Goal: Find specific page/section: Find specific page/section

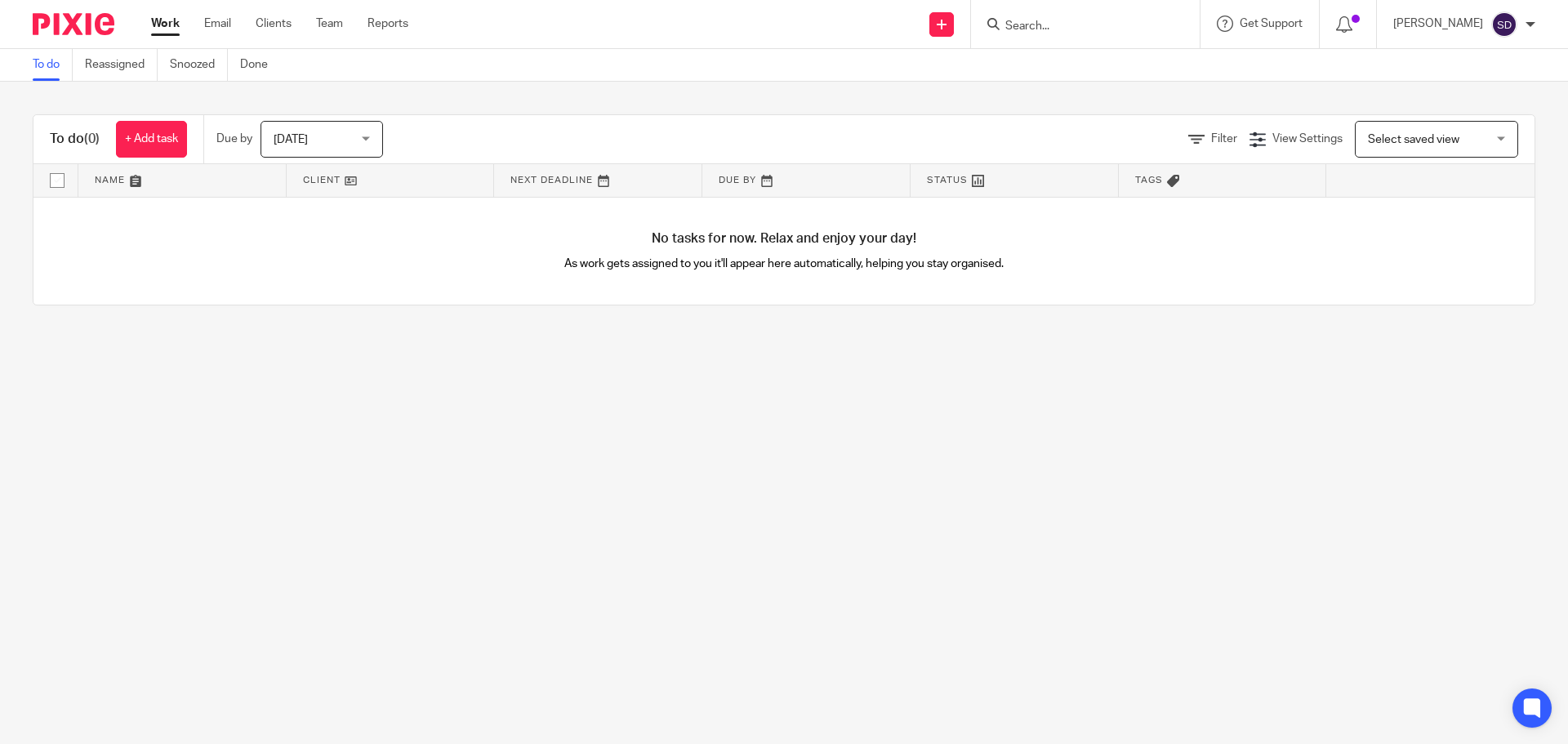
click at [1039, 26] on input "Search" at bounding box center [1077, 27] width 147 height 15
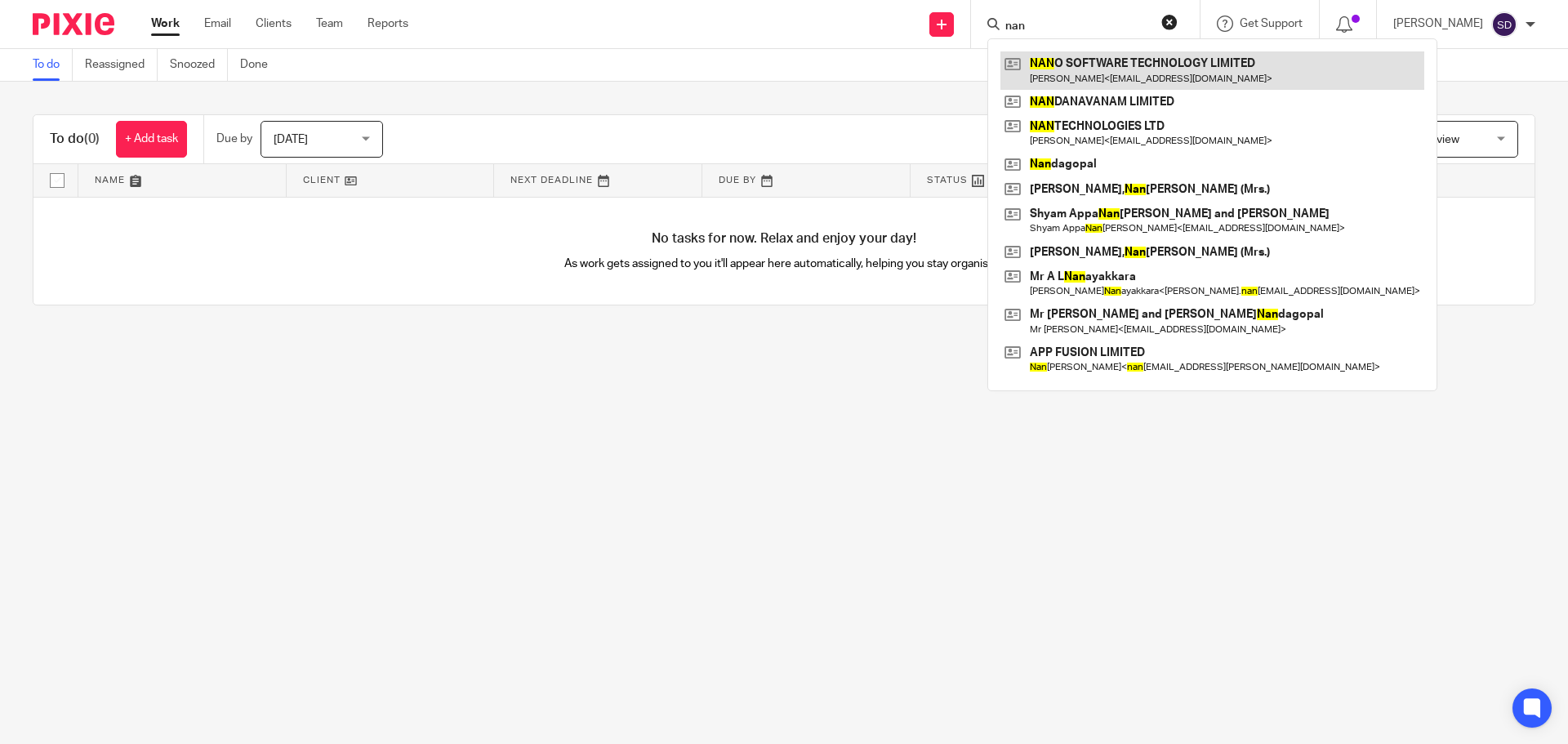
type input "nan"
click at [1081, 63] on link at bounding box center [1212, 71] width 423 height 38
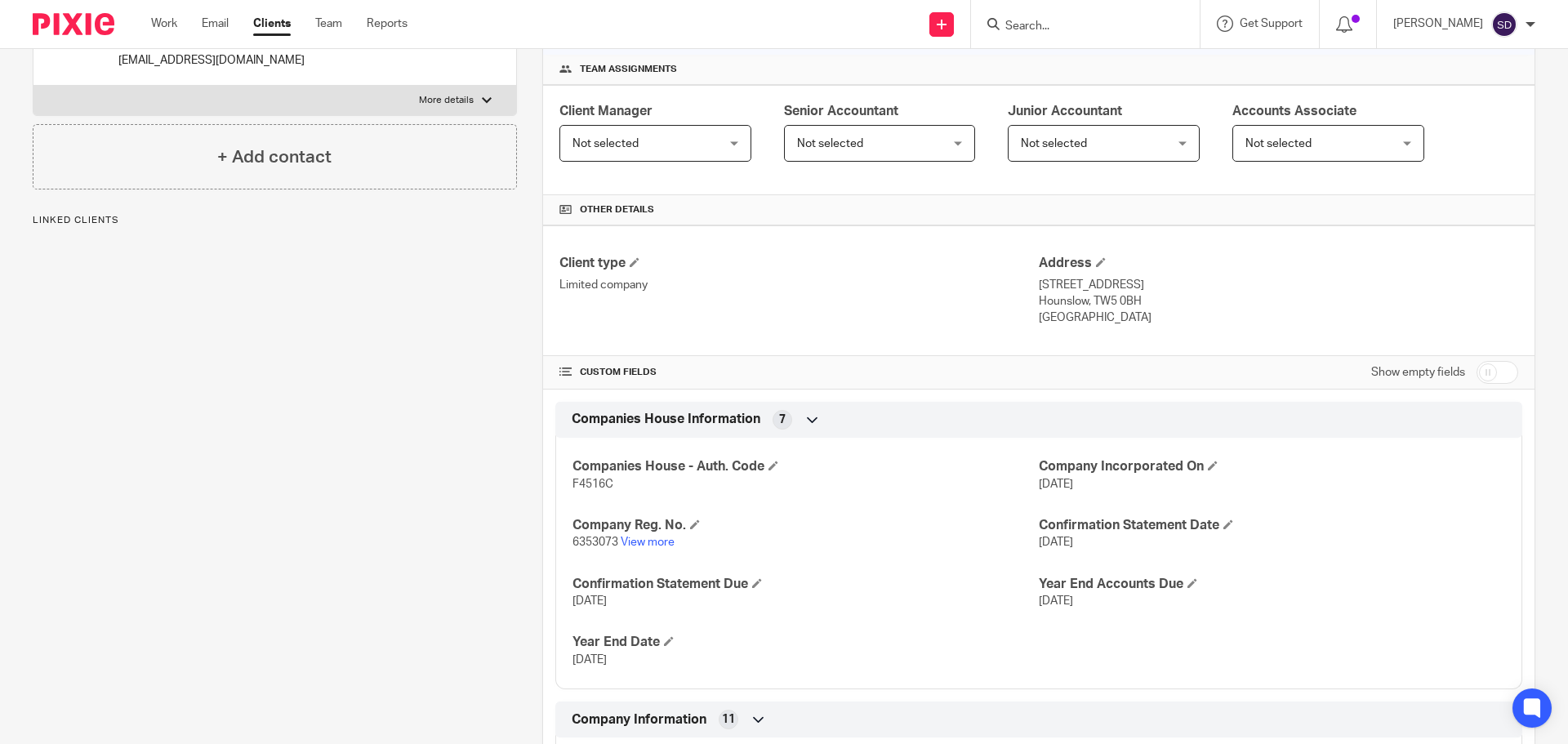
scroll to position [245, 0]
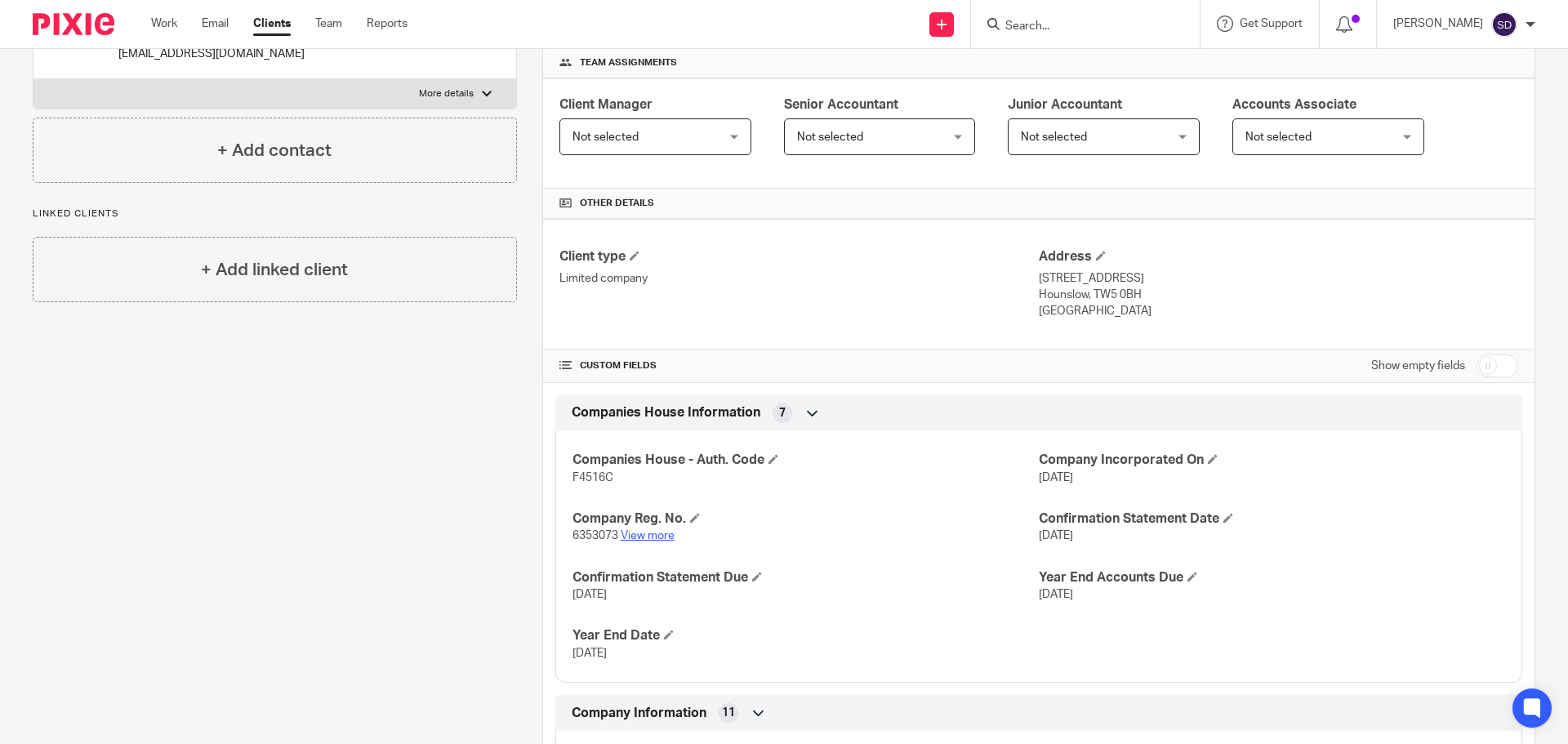
click at [657, 539] on link "View more" at bounding box center [647, 536] width 54 height 11
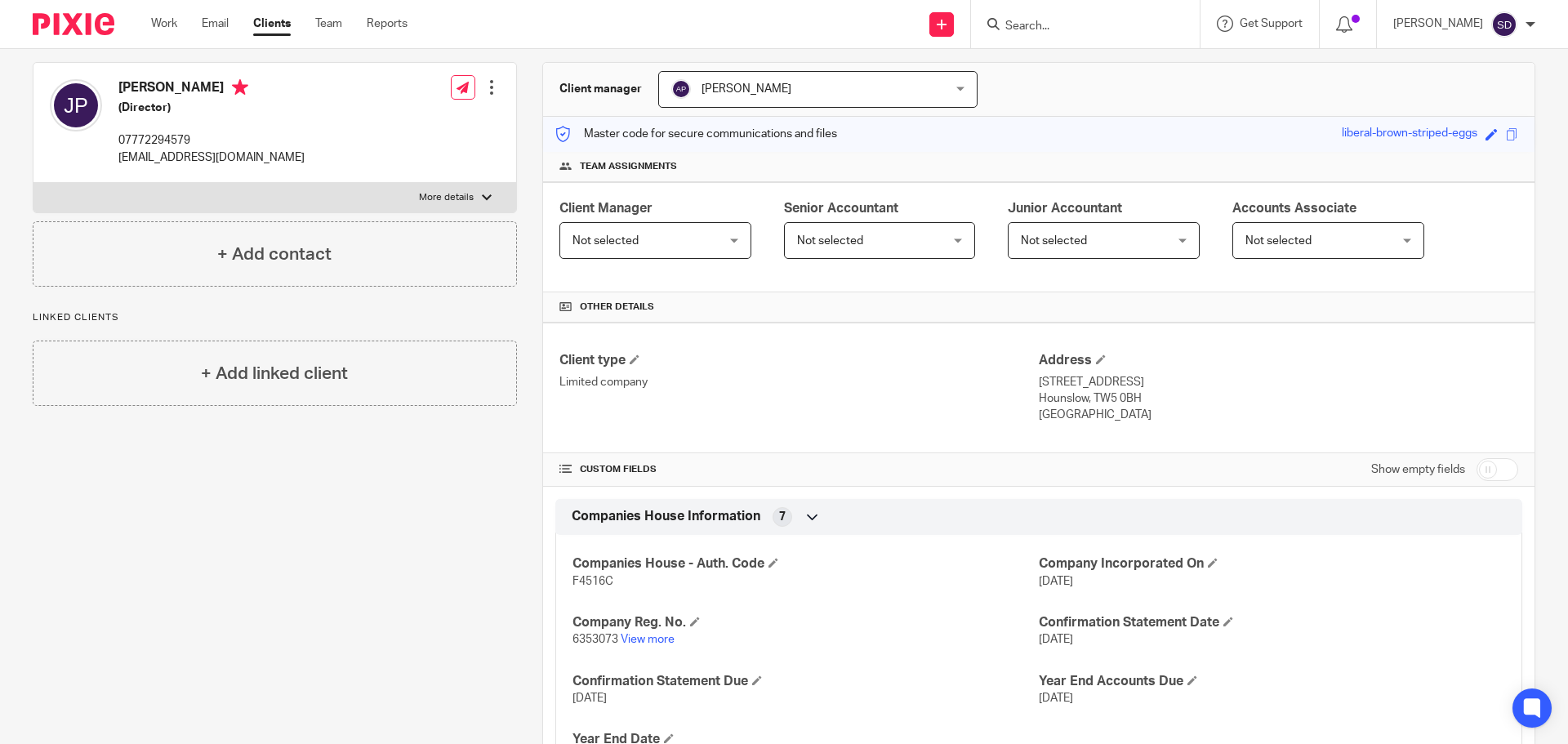
scroll to position [0, 0]
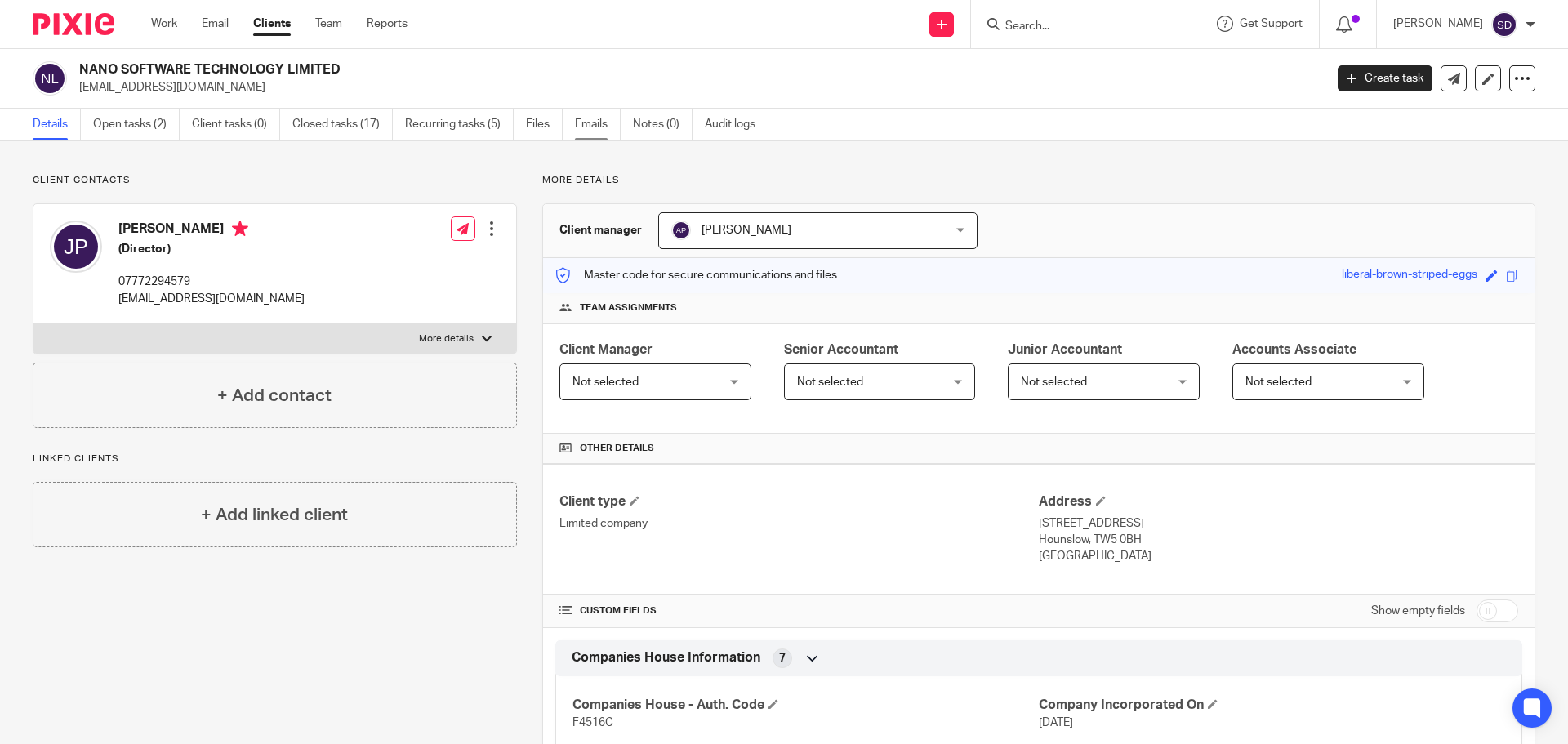
click at [601, 123] on link "Emails" at bounding box center [598, 124] width 46 height 32
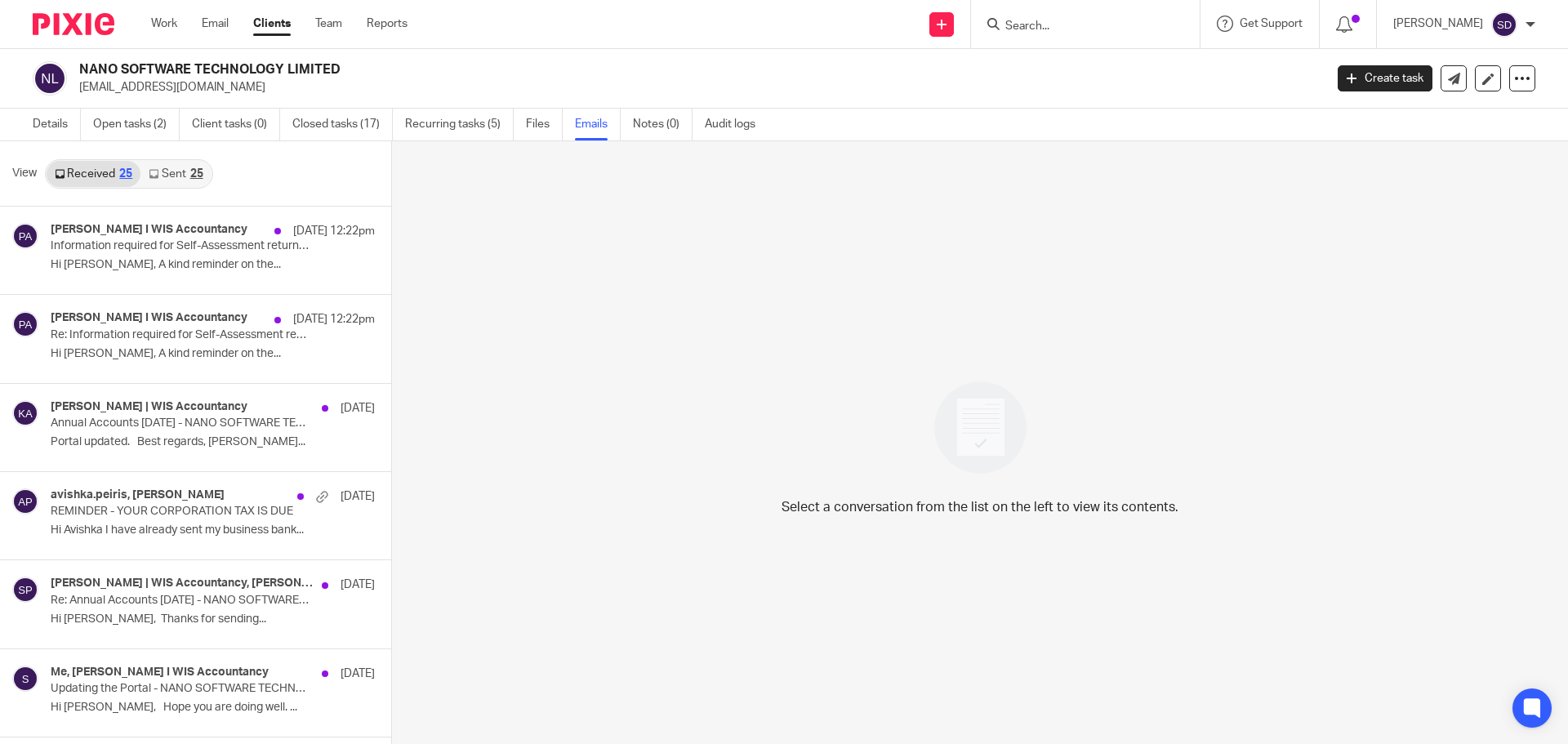
click at [162, 172] on link "Sent 25" at bounding box center [176, 174] width 71 height 26
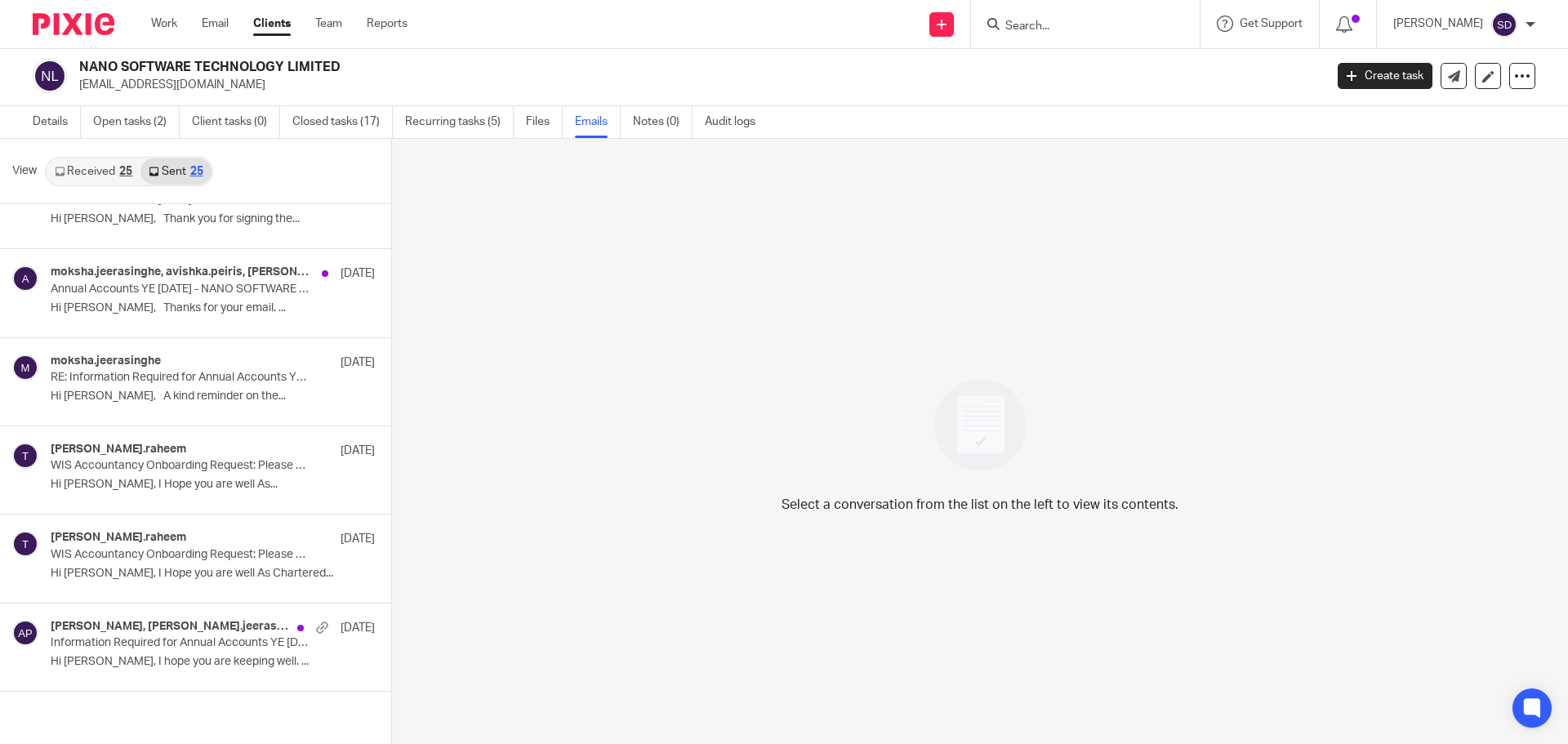
scroll to position [1725, 0]
click at [150, 488] on p "Hi [PERSON_NAME], I Hope you are well As..." at bounding box center [188, 483] width 275 height 14
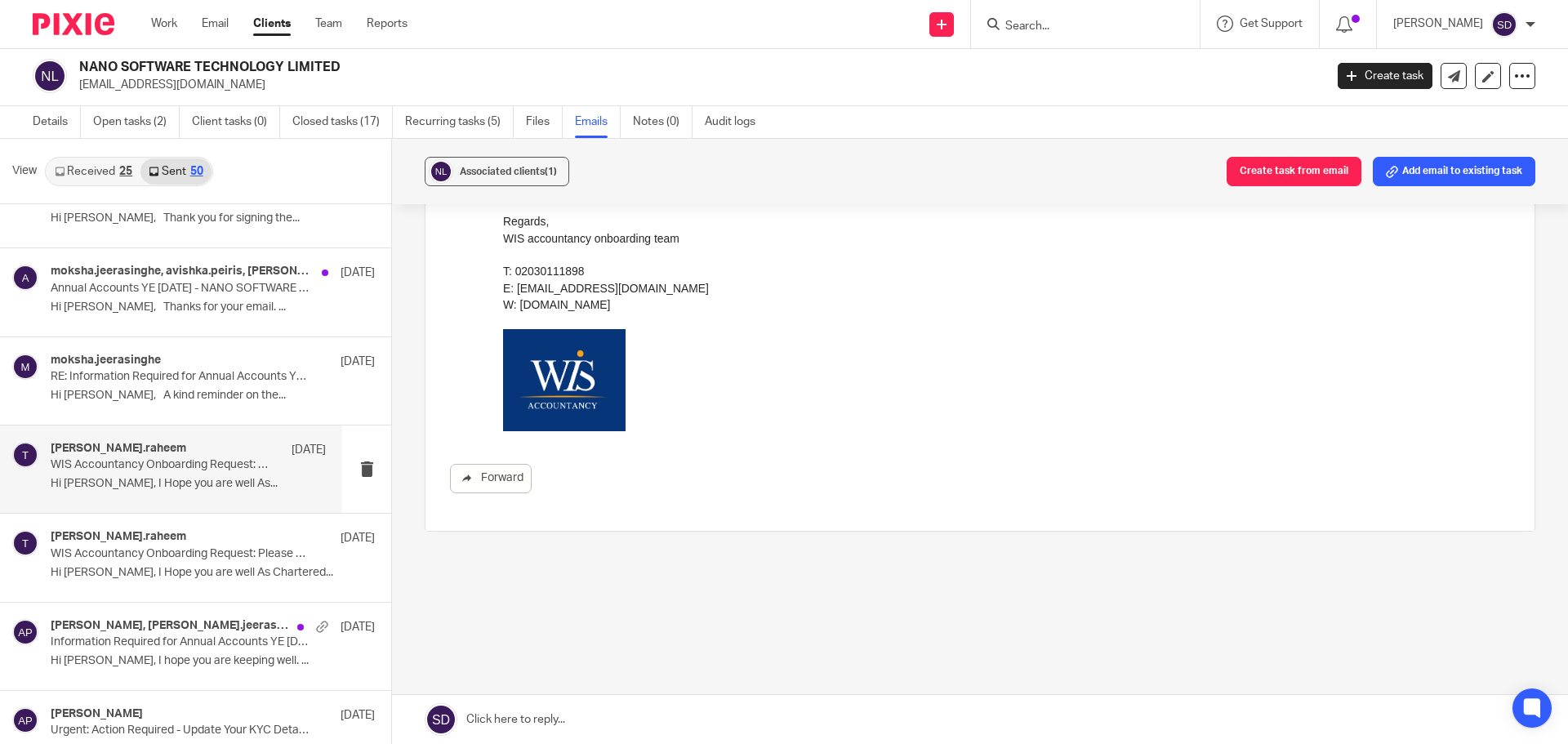
scroll to position [0, 0]
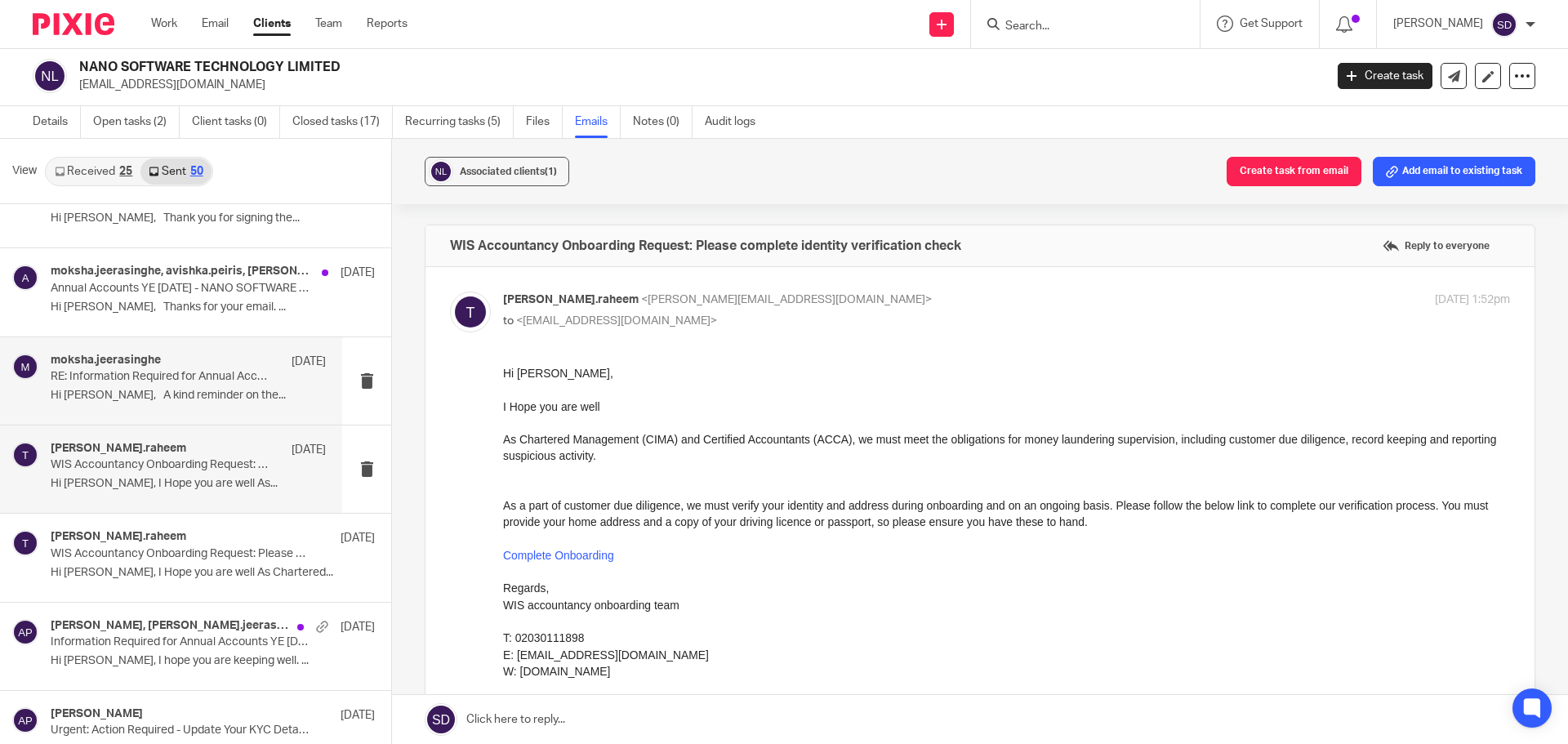
click at [180, 405] on div "moksha.jeerasinghe [DATE] RE: Information Required for Annual Accounts YE [DATE…" at bounding box center [188, 381] width 275 height 55
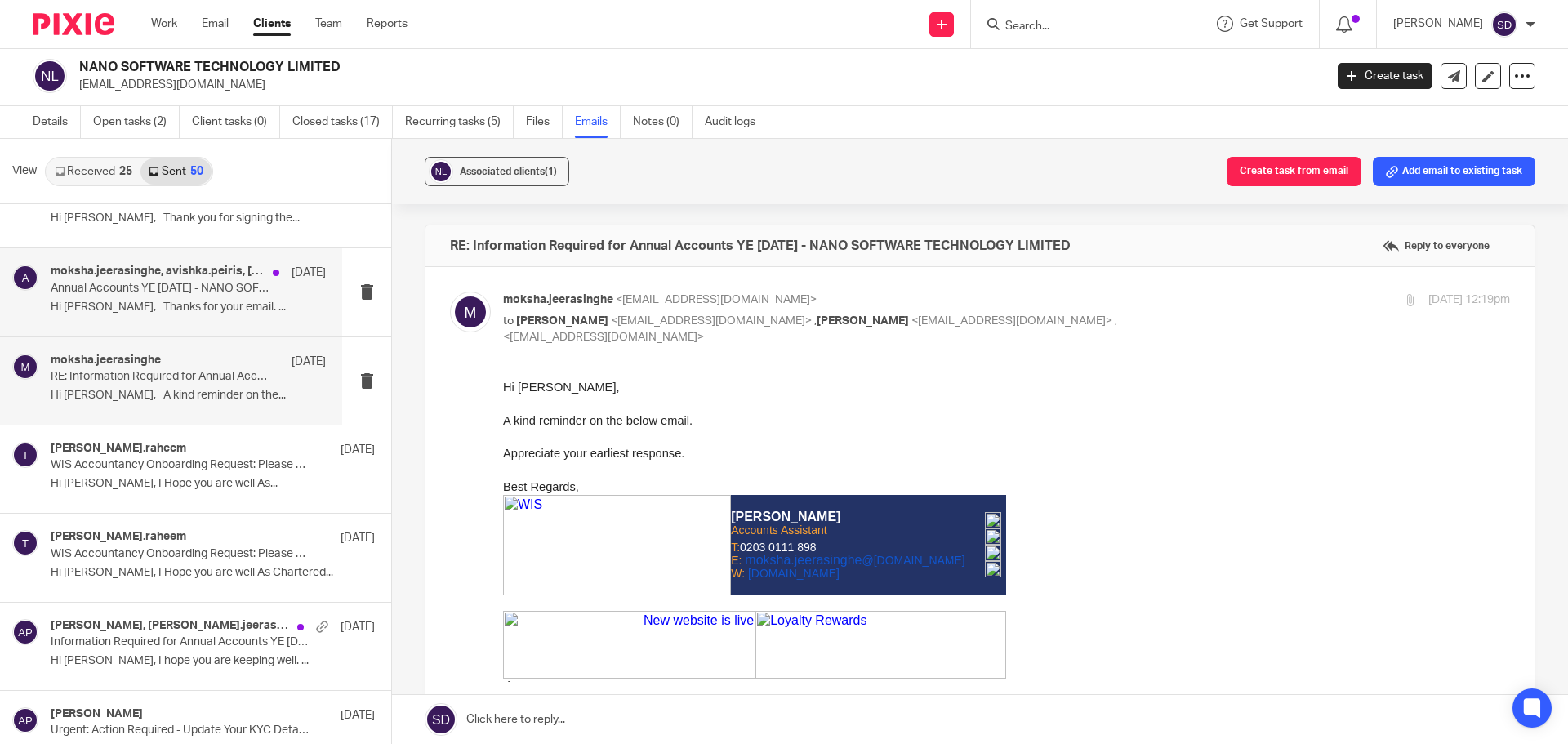
click at [237, 324] on div "moksha.jeerasinghe, avishka.[PERSON_NAME] [DATE] Annual Accounts YE [DATE] - NA…" at bounding box center [171, 292] width 342 height 87
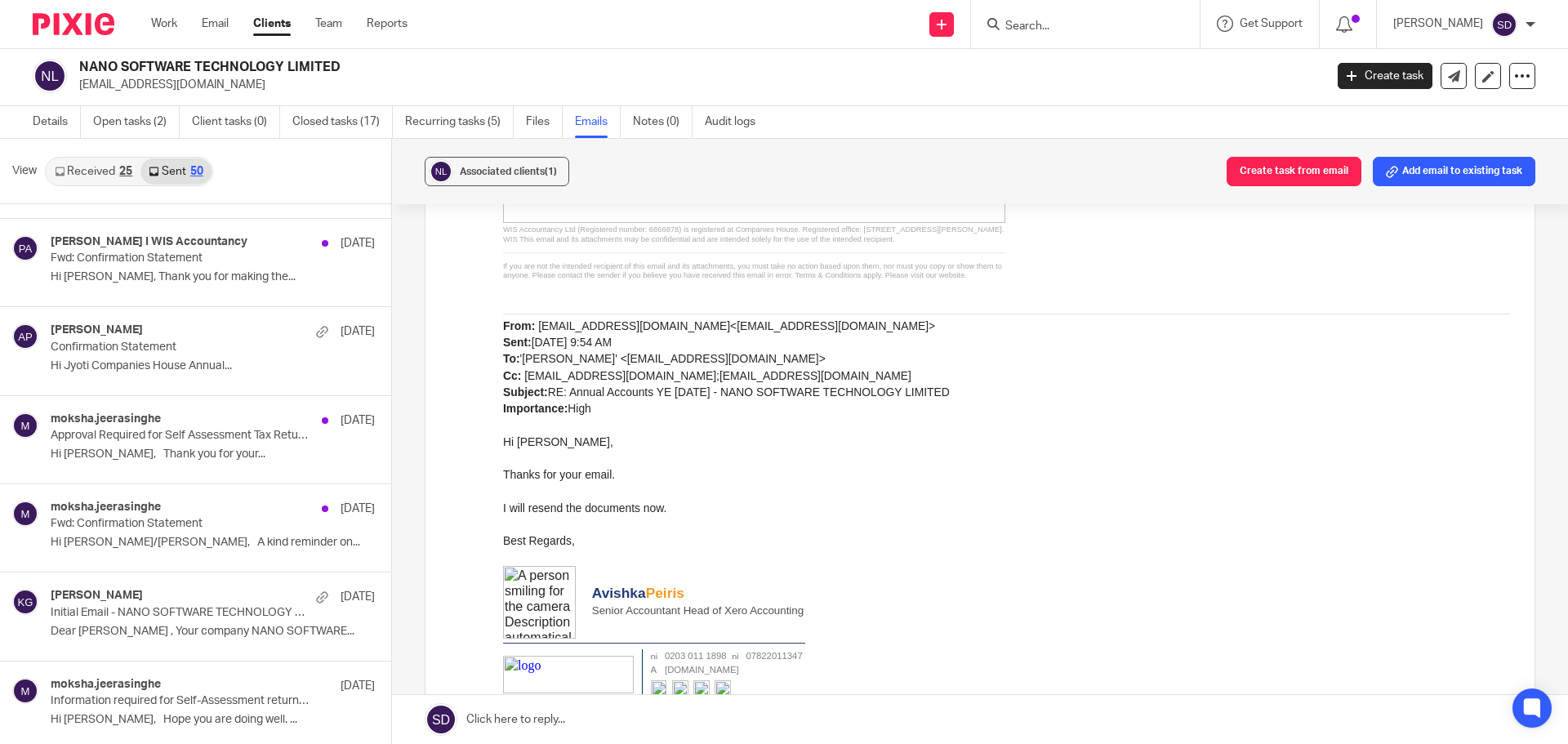
scroll to position [419, 0]
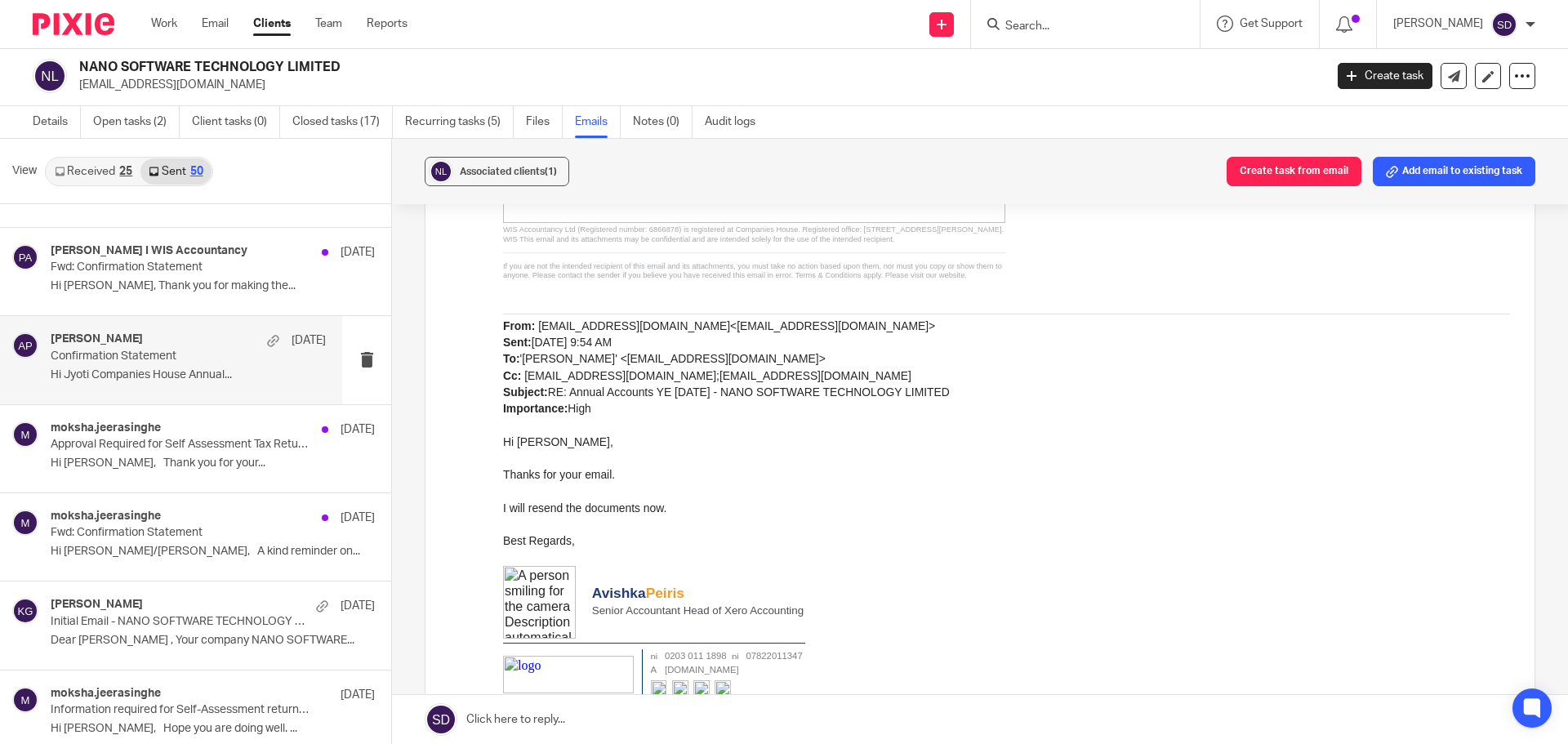
click at [167, 370] on p "Hi Jyoti Companies House Annual..." at bounding box center [188, 375] width 275 height 14
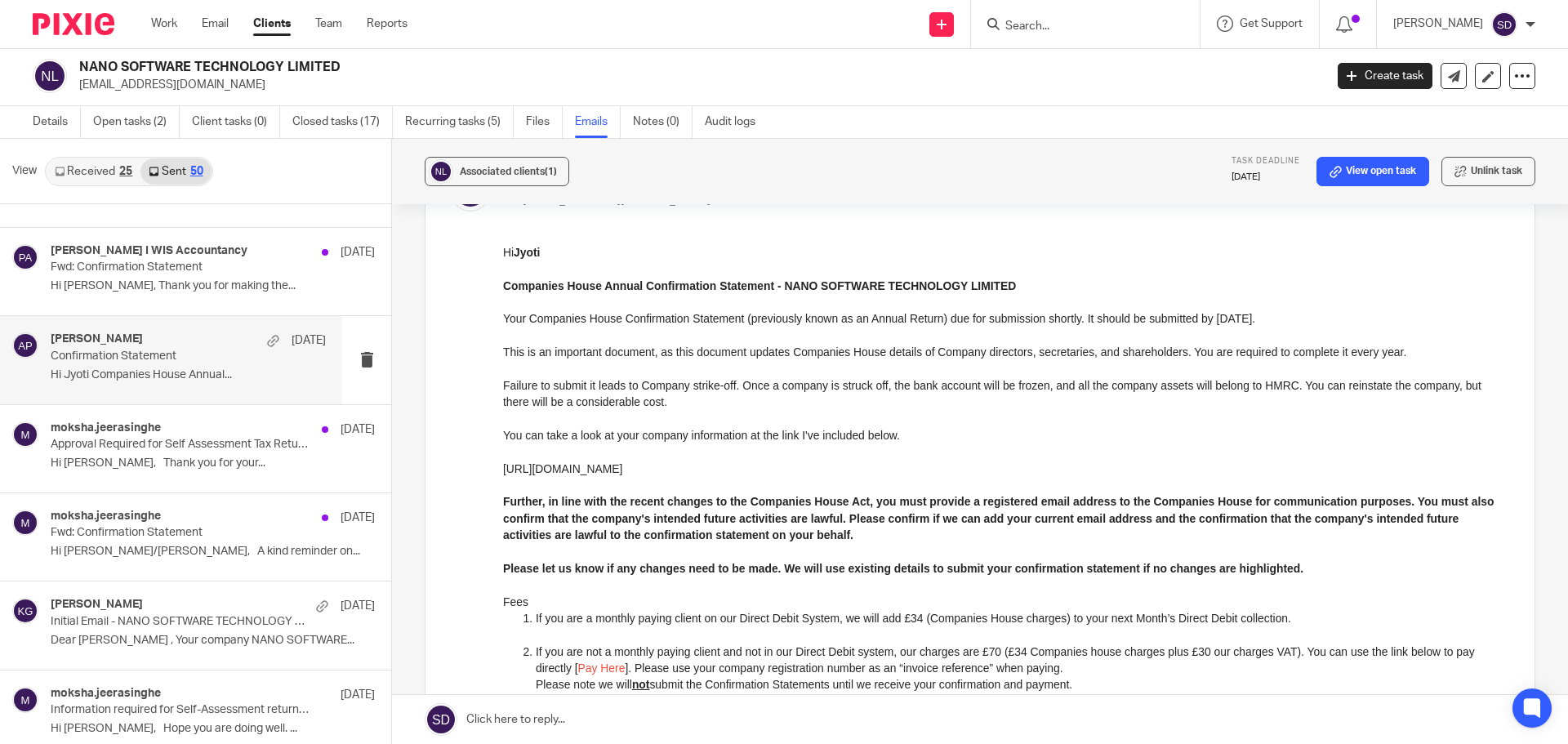
scroll to position [0, 0]
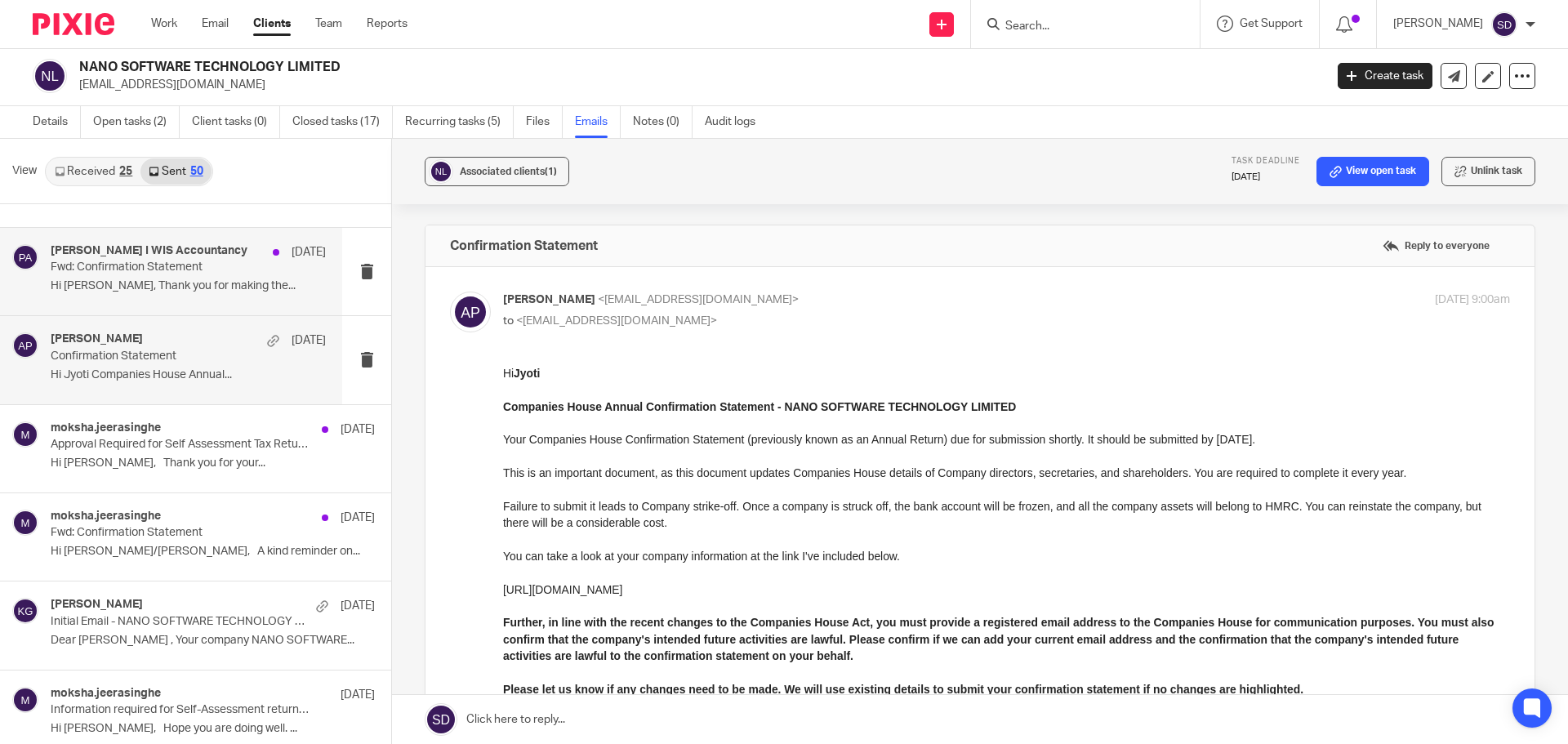
click at [237, 289] on p "Hi [PERSON_NAME], Thank you for making the..." at bounding box center [188, 285] width 275 height 14
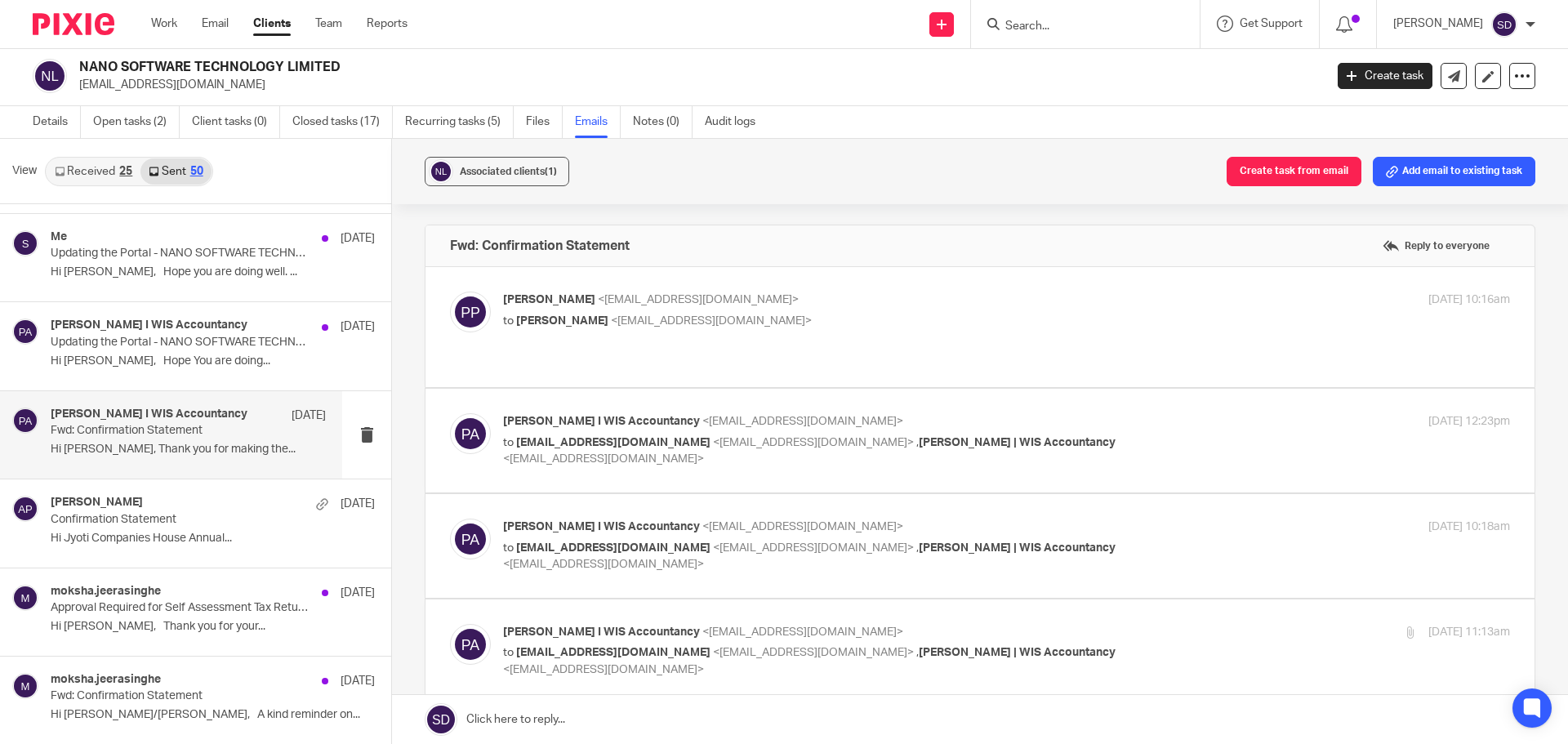
click at [659, 381] on label at bounding box center [979, 326] width 1109 height 120
click at [450, 291] on input "checkbox" at bounding box center [449, 290] width 1 height 1
checkbox input "true"
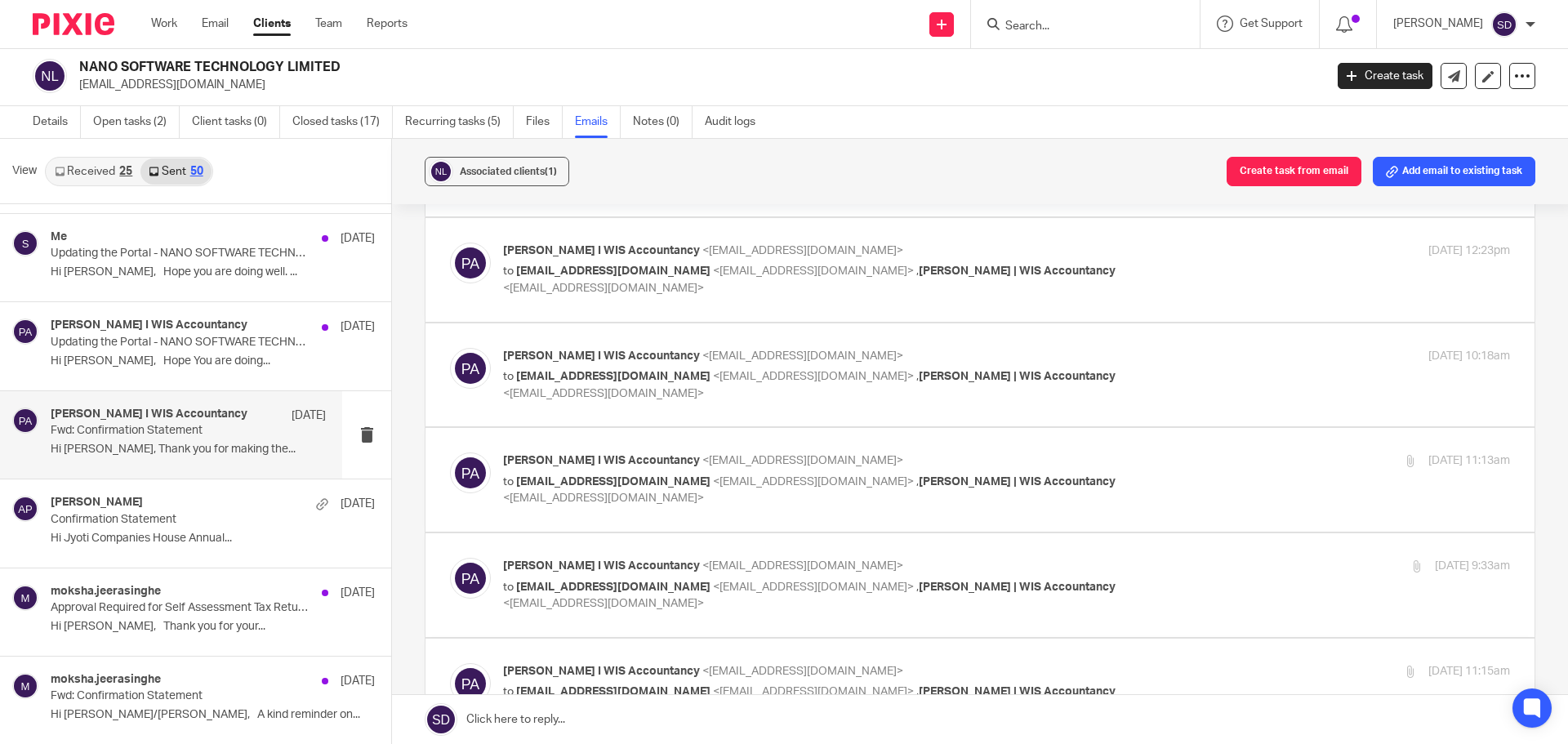
scroll to position [979, 0]
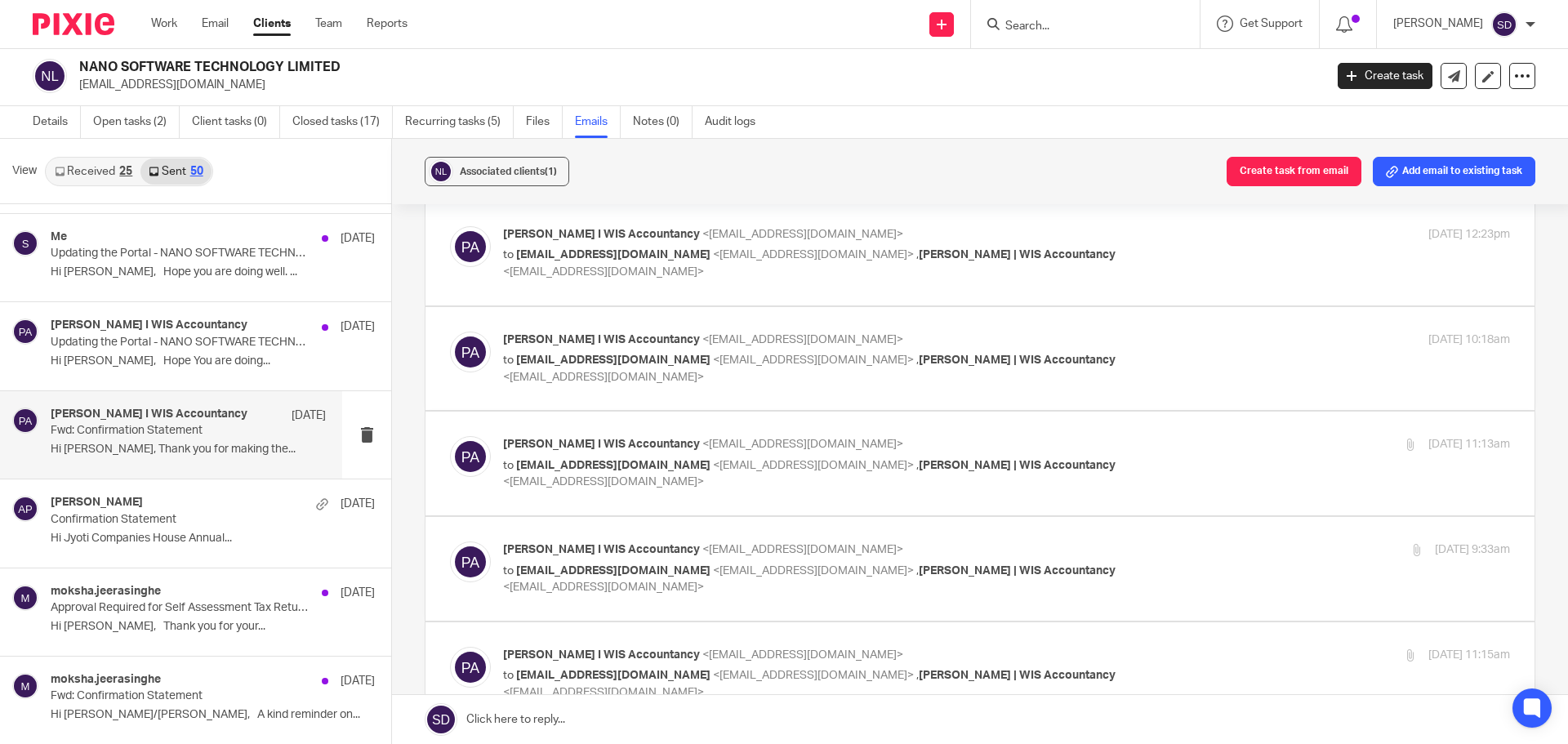
click at [666, 292] on label at bounding box center [979, 253] width 1109 height 103
click at [450, 226] on input "checkbox" at bounding box center [449, 226] width 1 height 1
checkbox input "true"
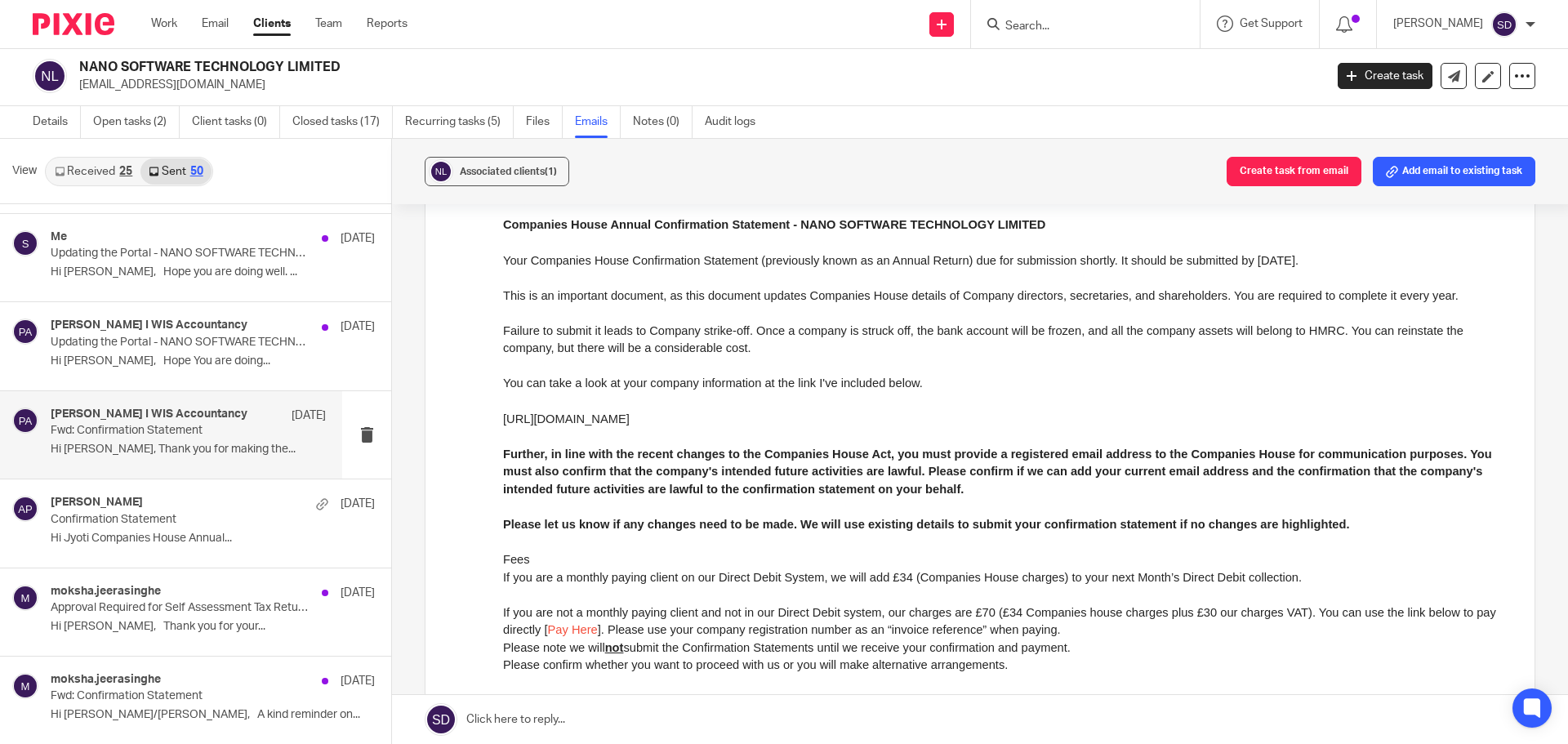
scroll to position [1388, 0]
